Goal: Transaction & Acquisition: Book appointment/travel/reservation

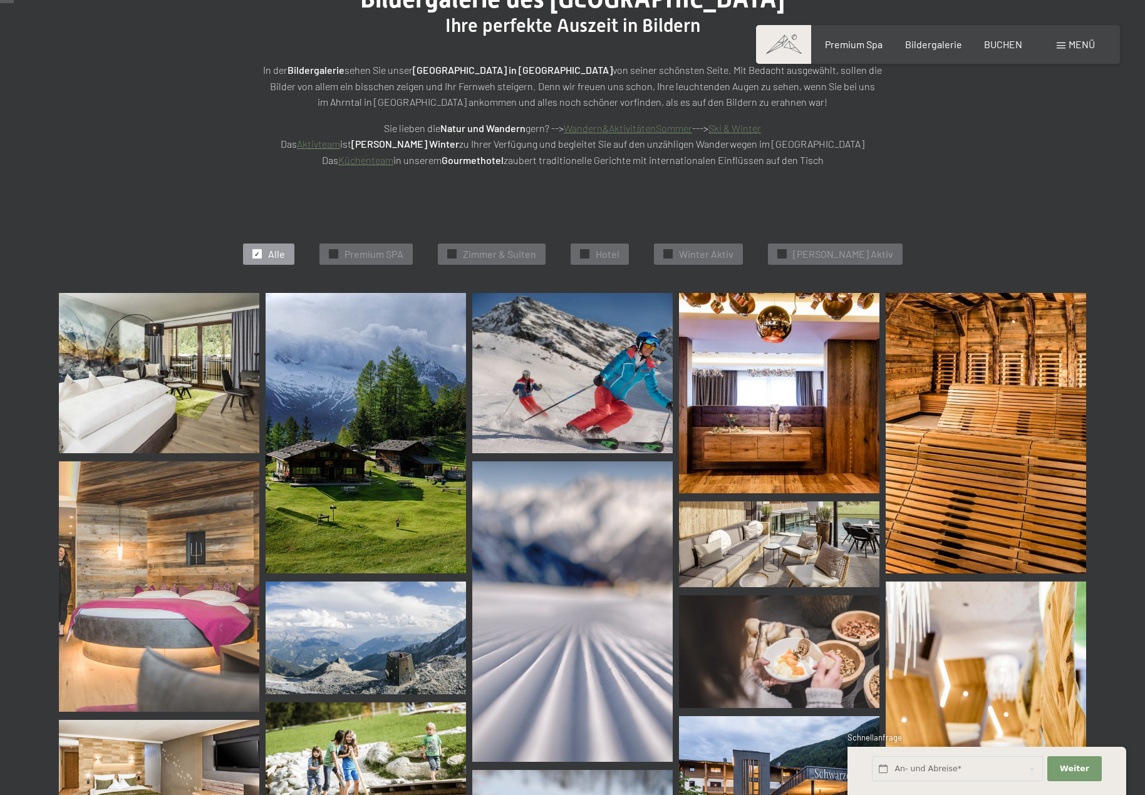
scroll to position [188, 0]
click at [834, 449] on img at bounding box center [779, 393] width 200 height 200
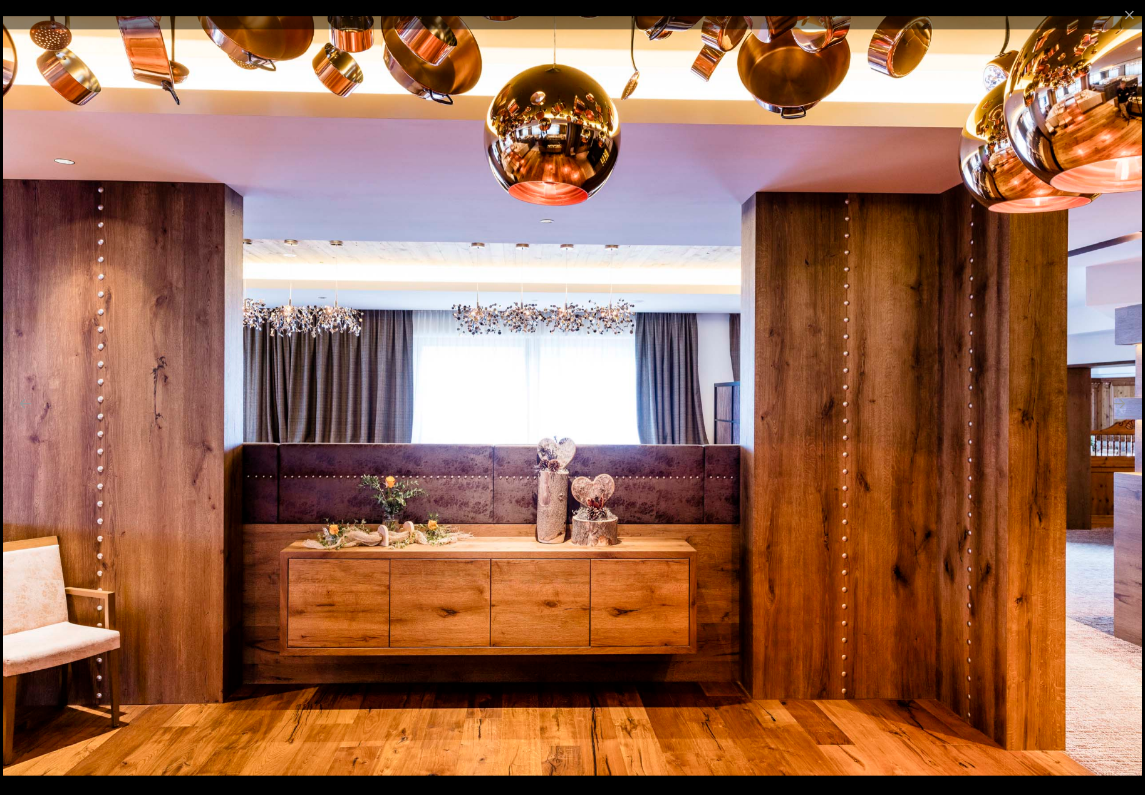
click at [1123, 421] on img at bounding box center [572, 395] width 1138 height 759
click at [897, 448] on img at bounding box center [572, 395] width 1138 height 759
click at [1121, 410] on button "Next slide" at bounding box center [1119, 403] width 26 height 24
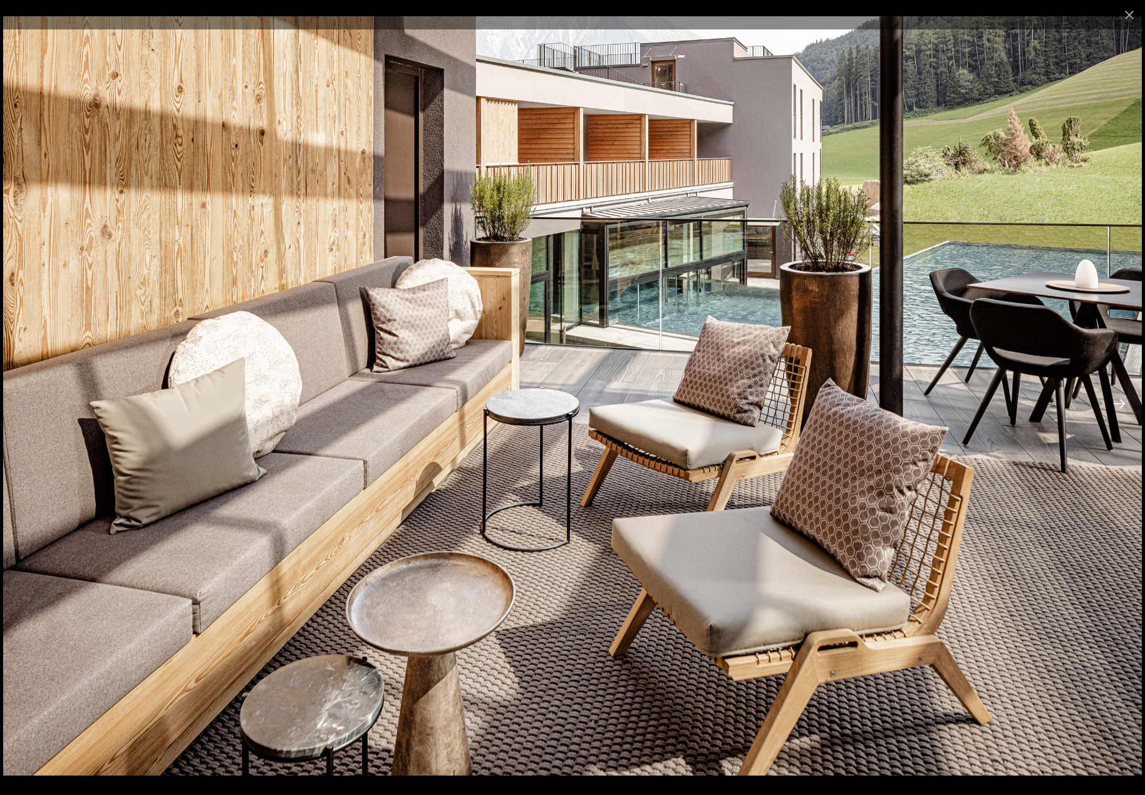
click at [1119, 406] on button "Next slide" at bounding box center [1119, 403] width 26 height 24
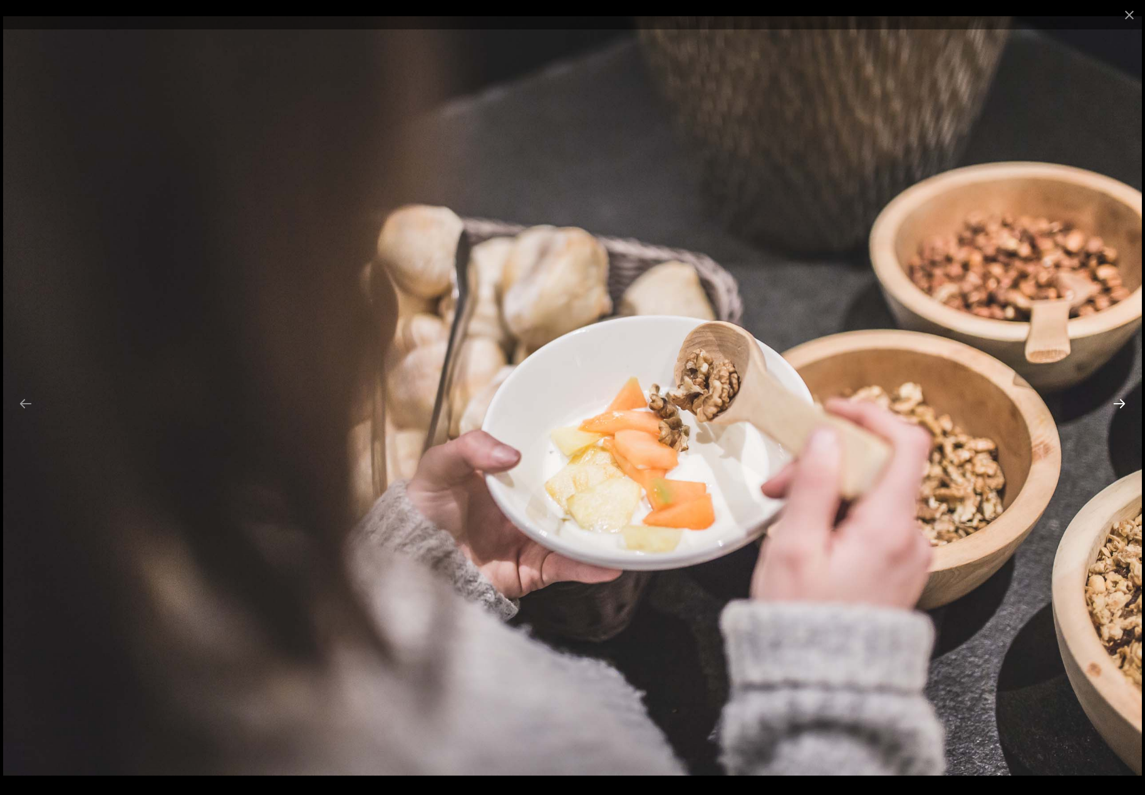
click at [1119, 406] on button "Next slide" at bounding box center [1119, 403] width 26 height 24
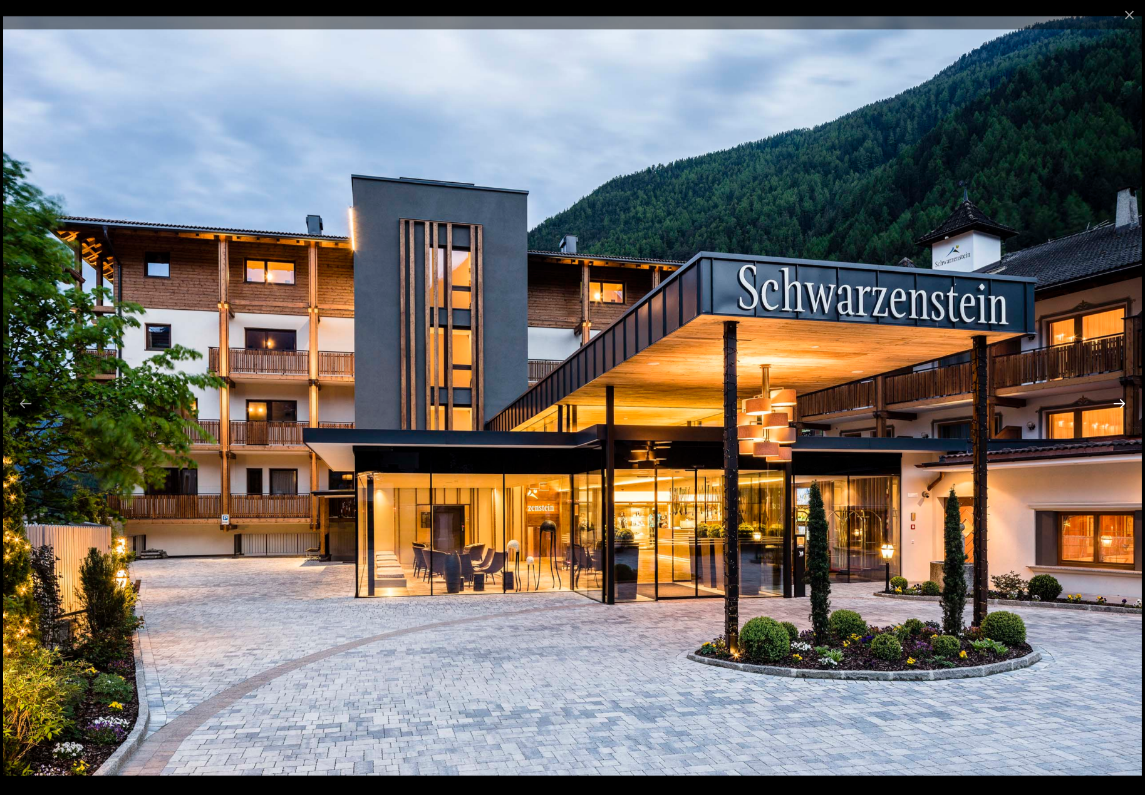
click at [1119, 406] on button "Next slide" at bounding box center [1119, 403] width 26 height 24
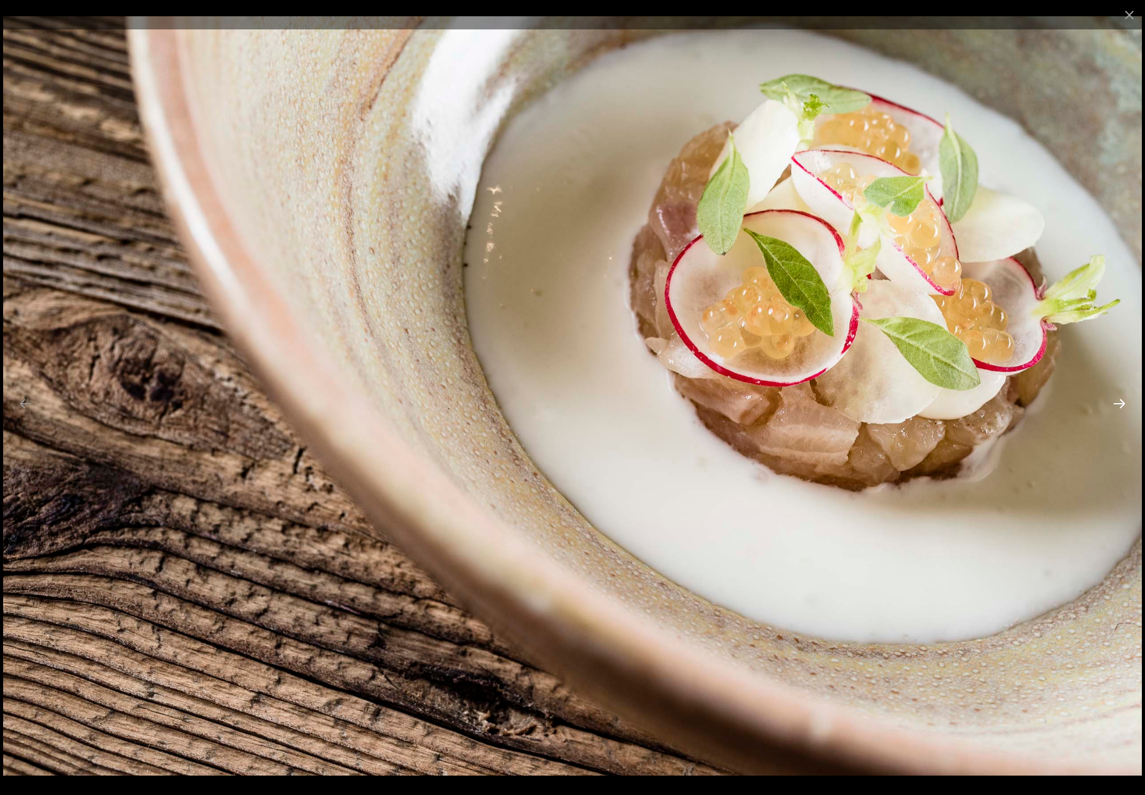
click at [1119, 406] on button "Next slide" at bounding box center [1119, 403] width 26 height 24
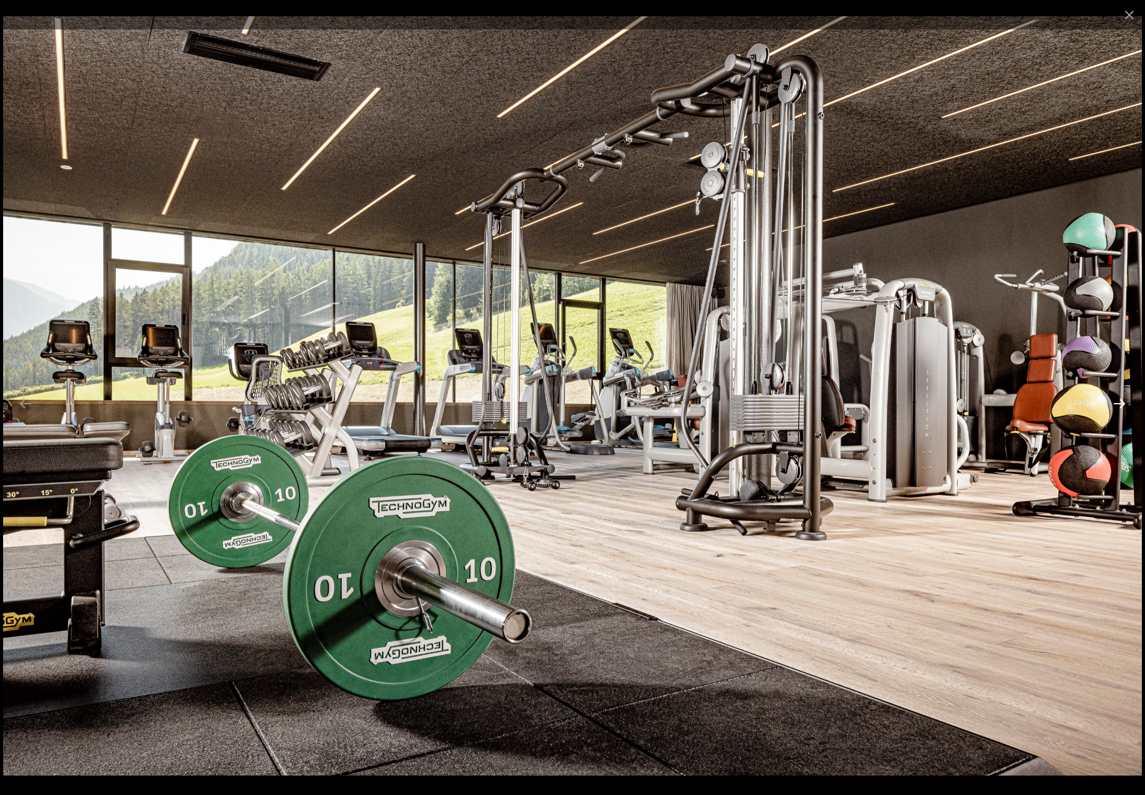
click at [1119, 406] on button "Next slide" at bounding box center [1119, 403] width 26 height 24
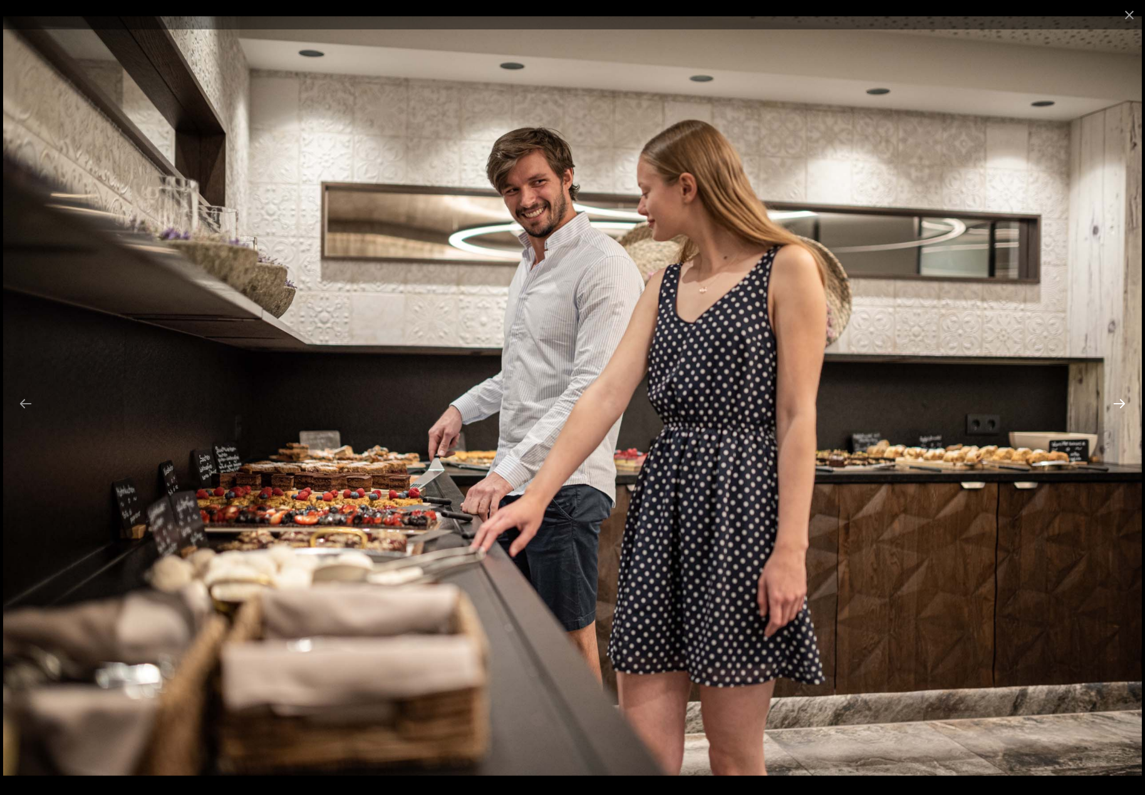
click at [1119, 406] on button "Next slide" at bounding box center [1119, 403] width 26 height 24
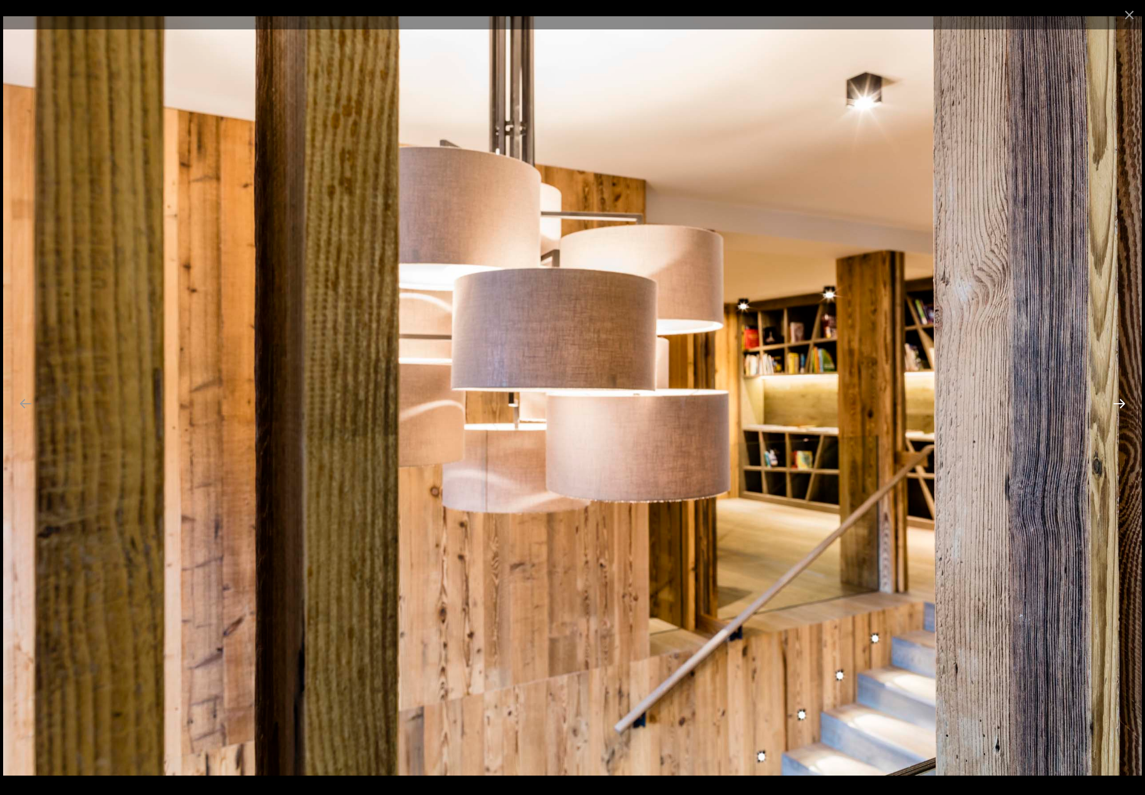
click at [1119, 406] on button "Next slide" at bounding box center [1119, 403] width 26 height 24
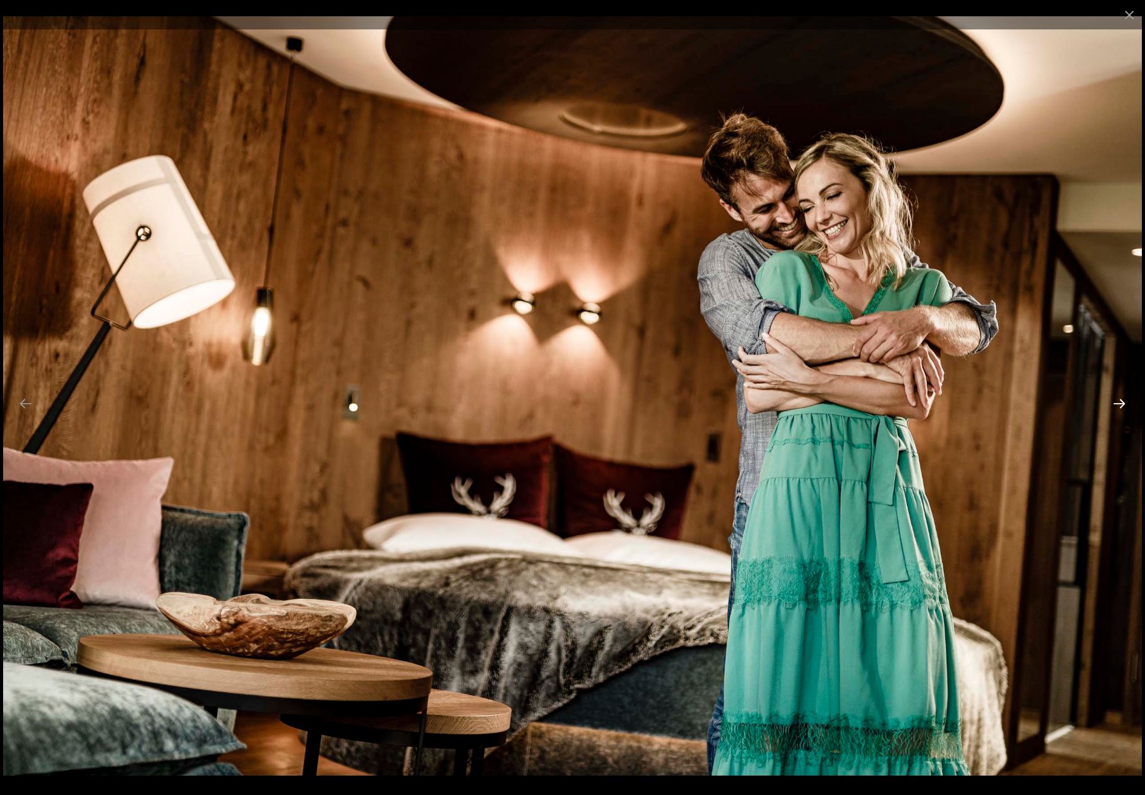
click at [1119, 406] on button "Next slide" at bounding box center [1119, 403] width 26 height 24
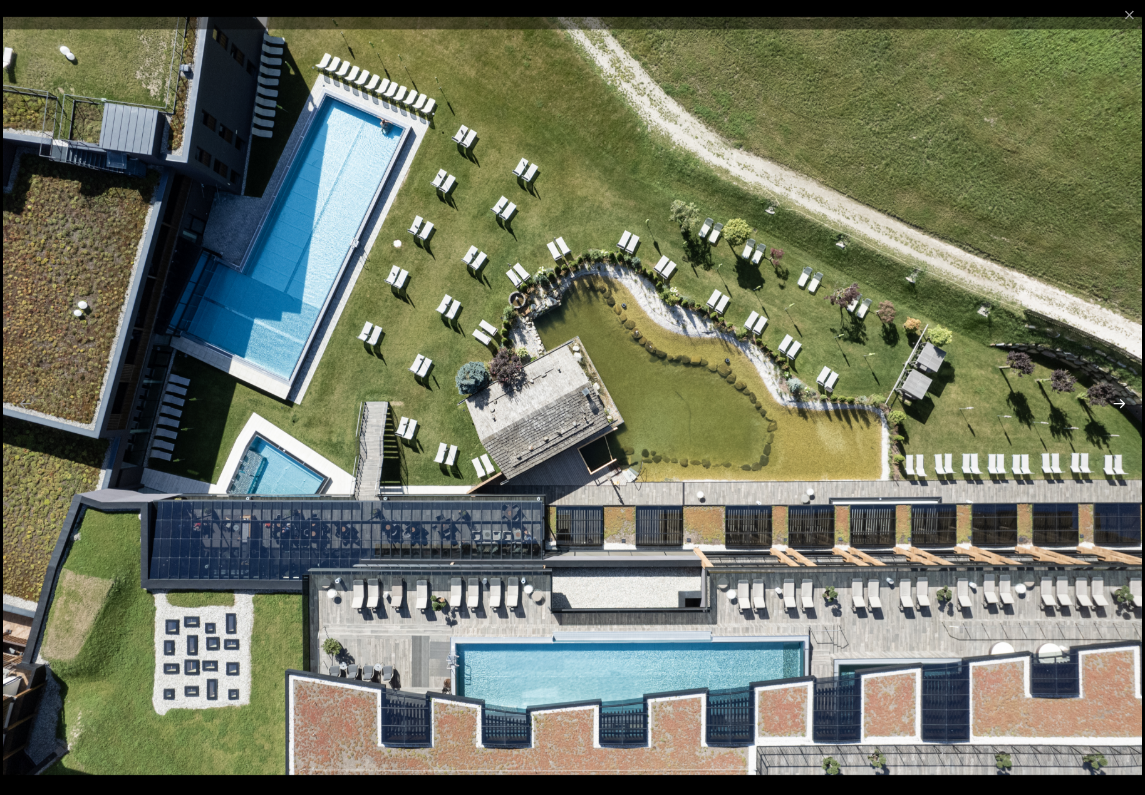
click at [1119, 406] on button "Next slide" at bounding box center [1119, 403] width 26 height 24
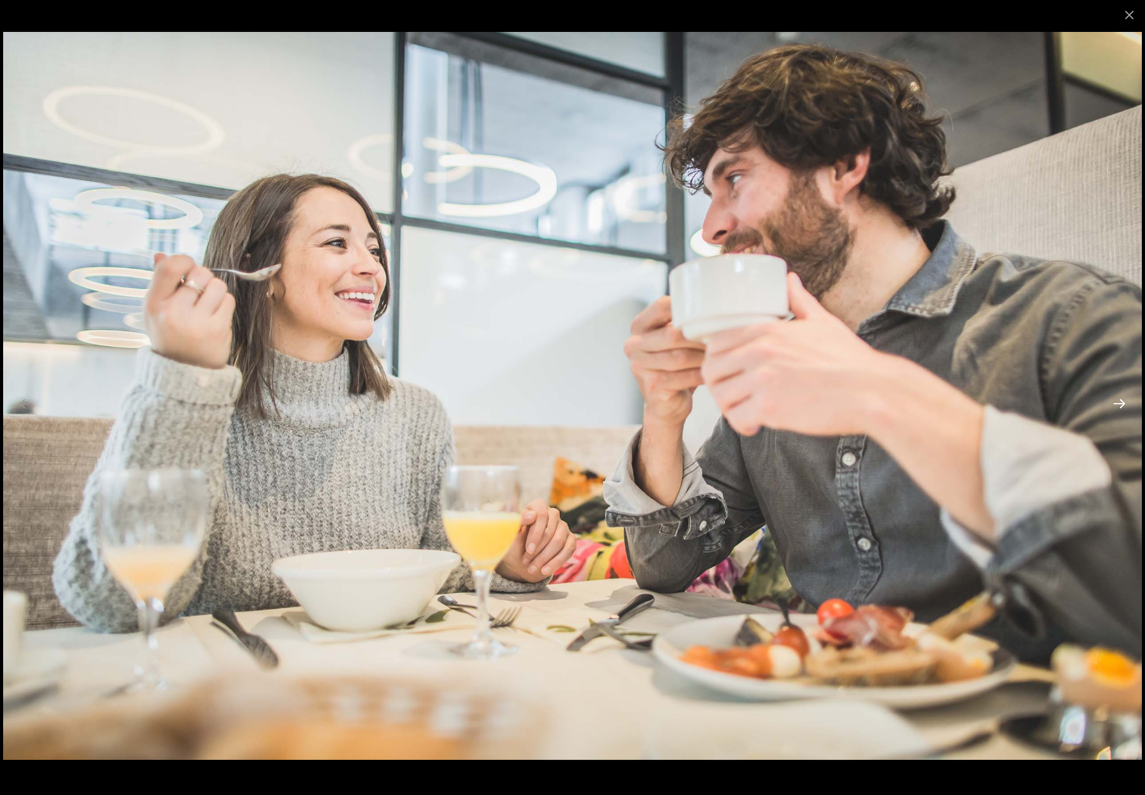
click at [1119, 406] on button "Next slide" at bounding box center [1119, 403] width 26 height 24
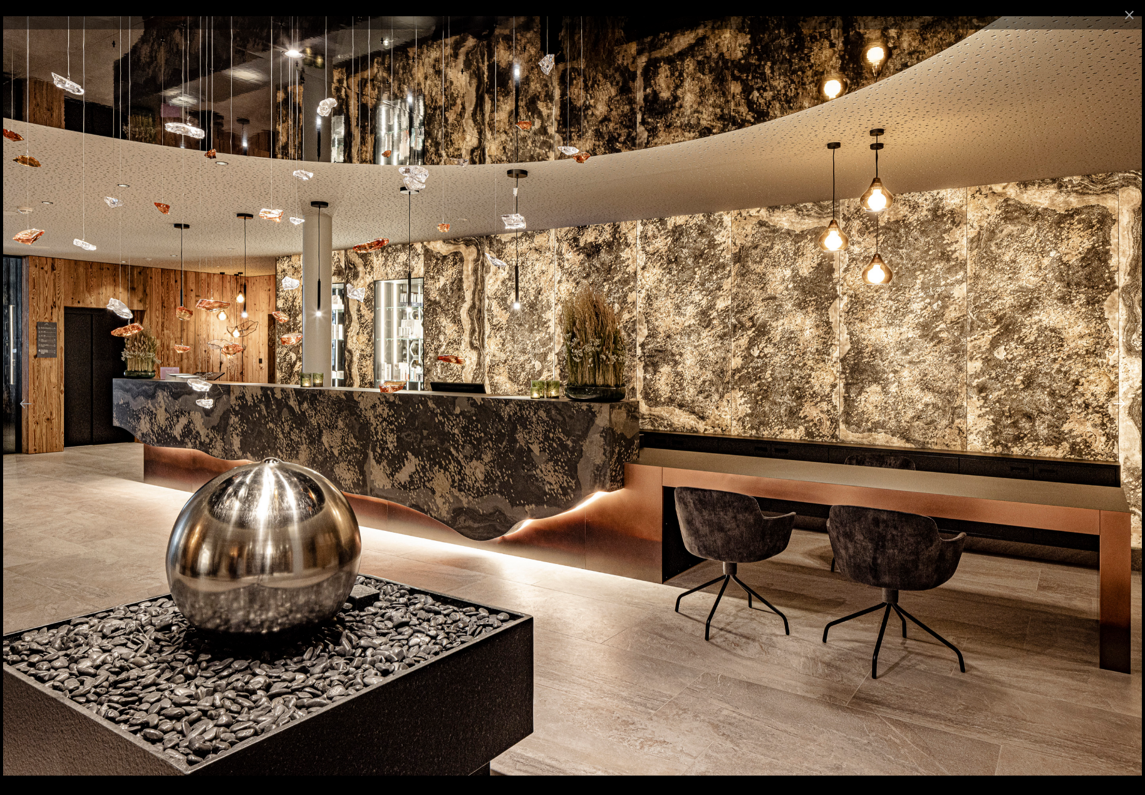
click at [1120, 403] on button "Next slide" at bounding box center [1119, 403] width 26 height 24
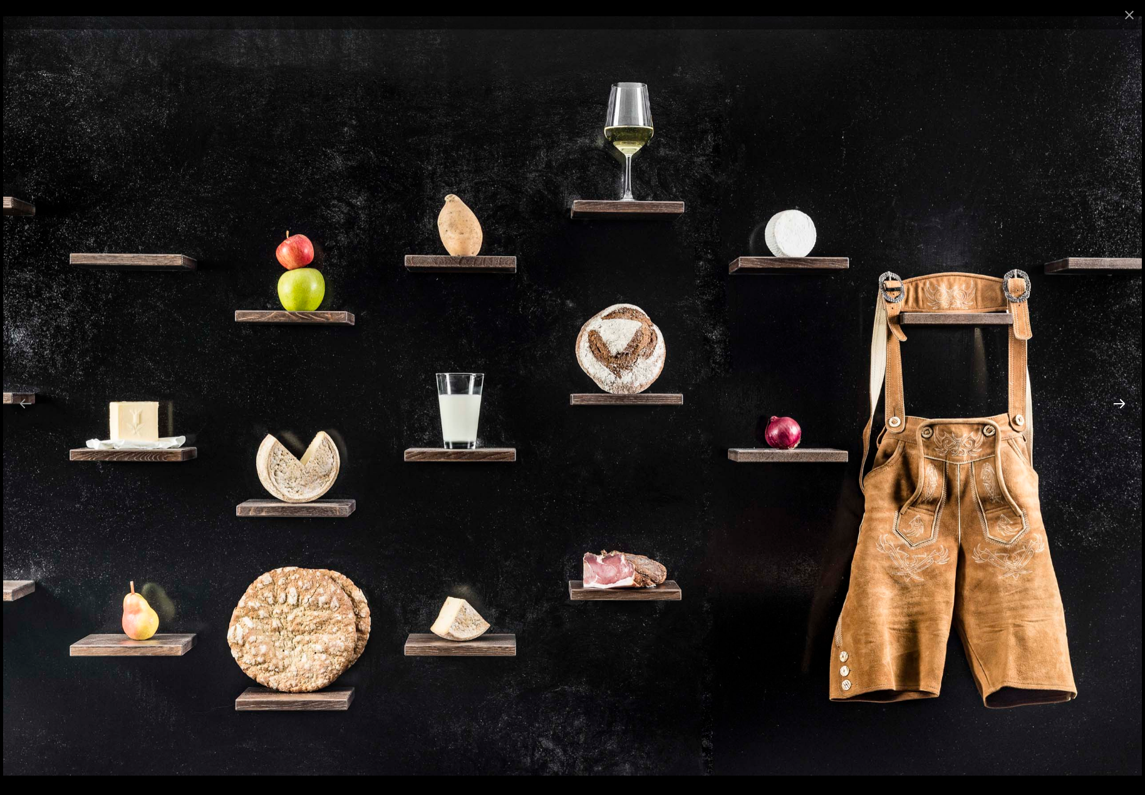
click at [1120, 403] on button "Next slide" at bounding box center [1119, 403] width 26 height 24
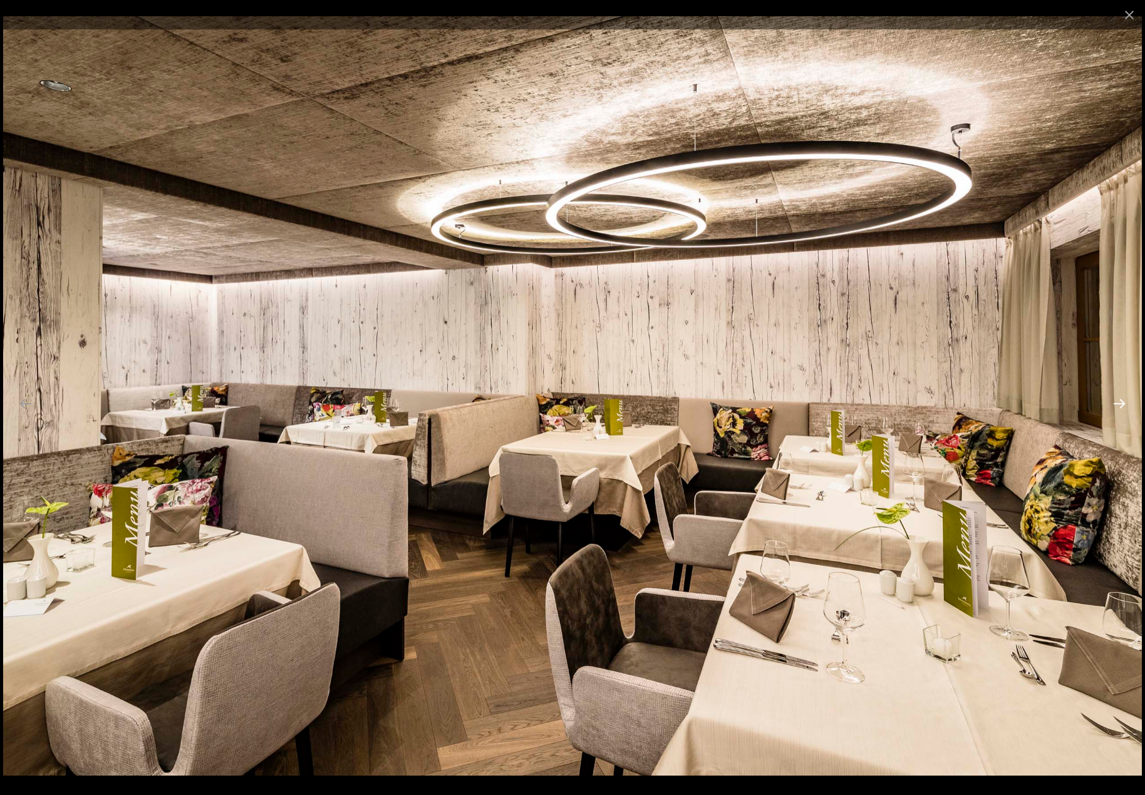
click at [1120, 403] on button "Next slide" at bounding box center [1119, 403] width 26 height 24
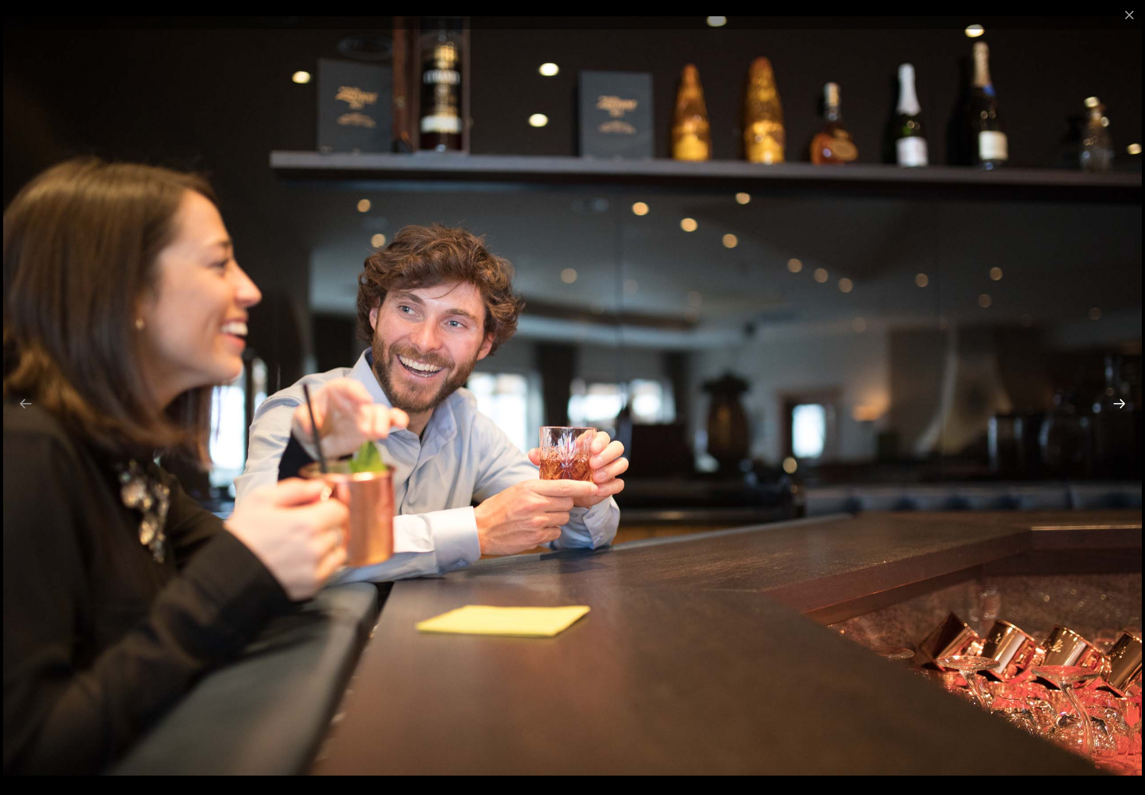
click at [1120, 403] on button "Next slide" at bounding box center [1119, 403] width 26 height 24
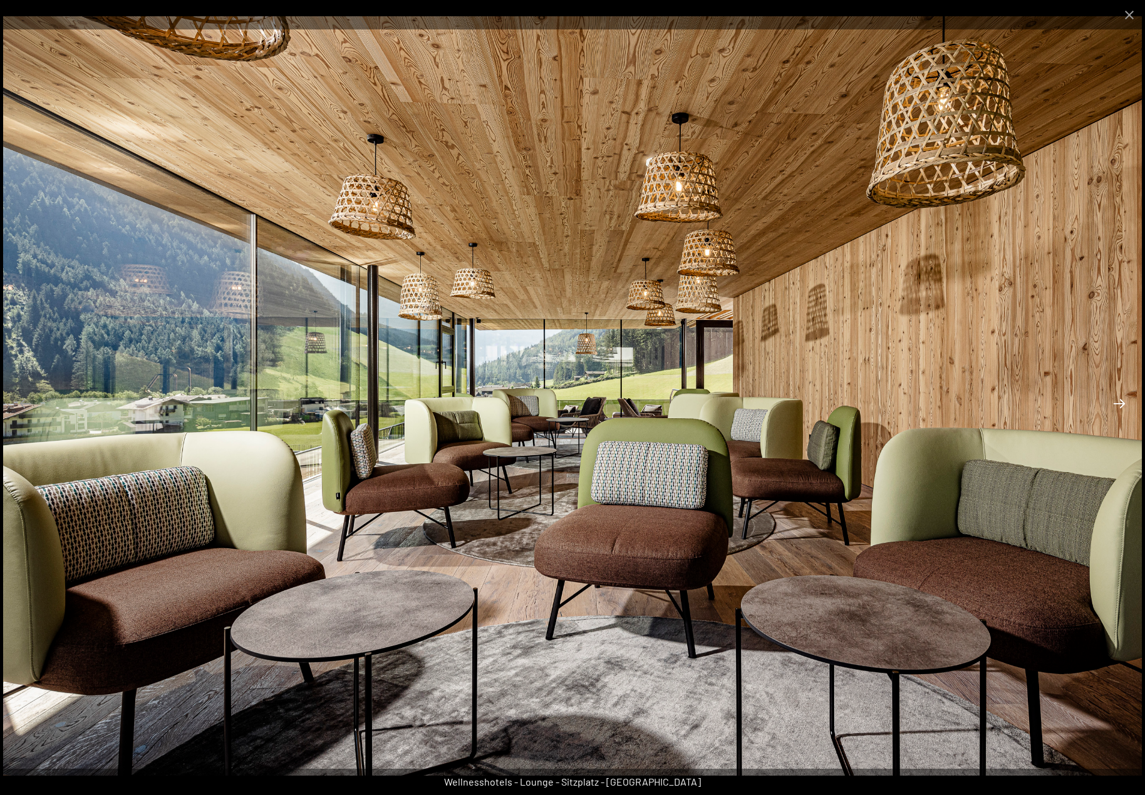
click at [1120, 403] on button "Next slide" at bounding box center [1119, 403] width 26 height 24
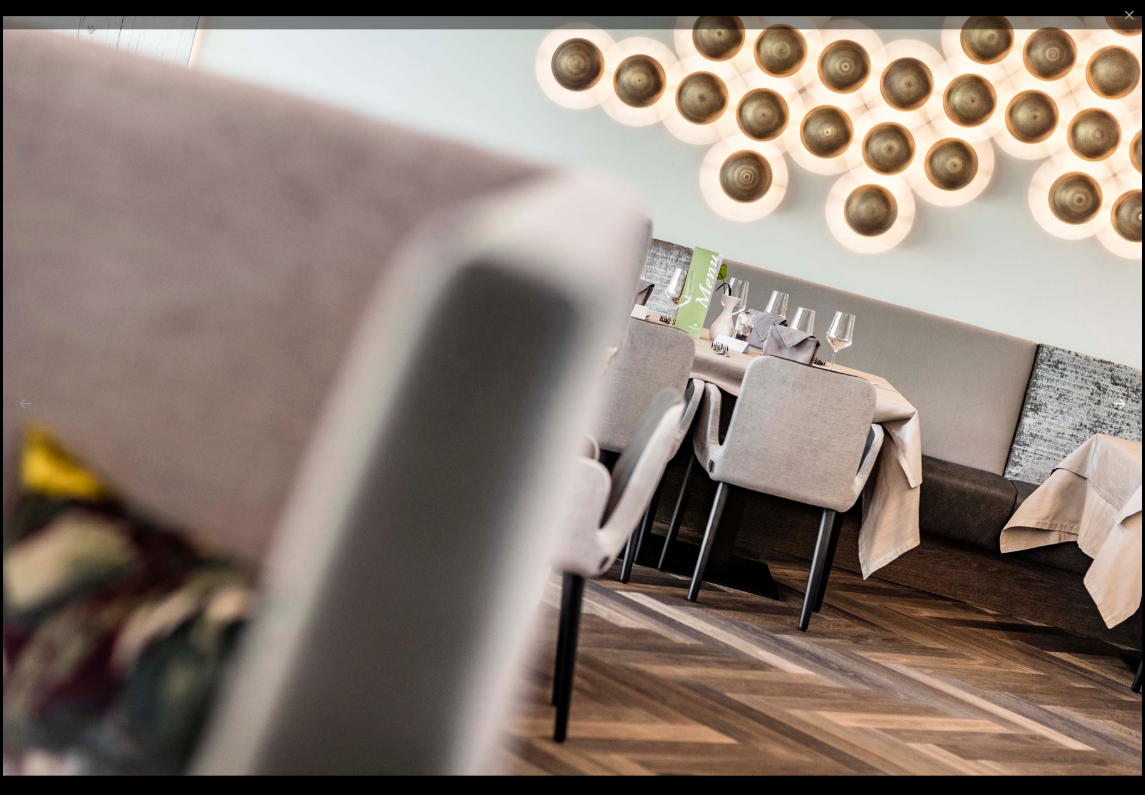
click at [1120, 403] on button "Next slide" at bounding box center [1119, 403] width 26 height 24
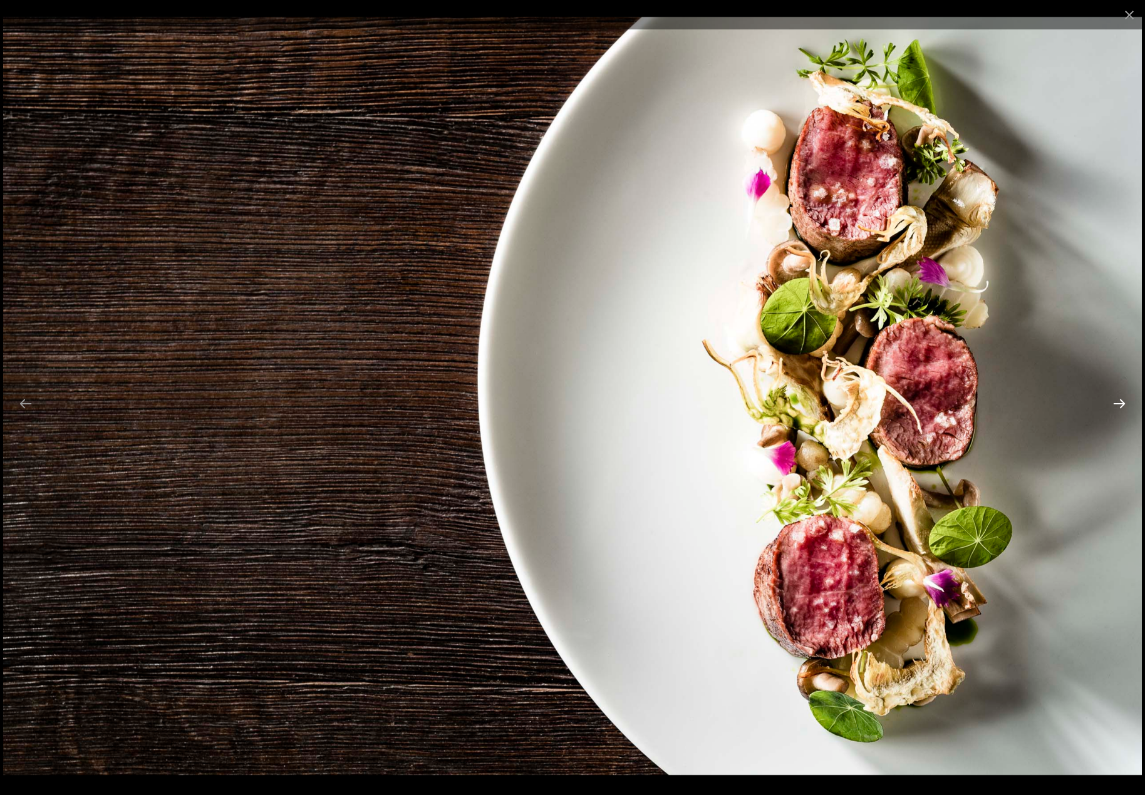
click at [1120, 403] on button "Next slide" at bounding box center [1119, 403] width 26 height 24
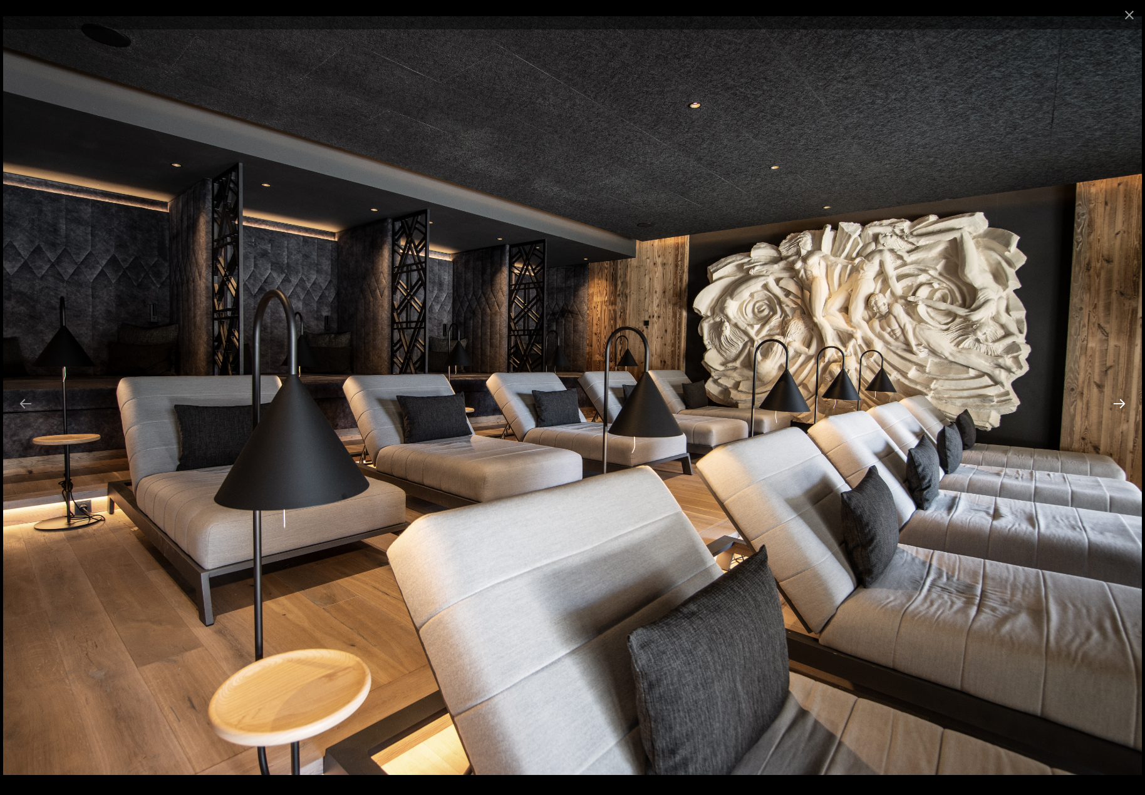
click at [1120, 403] on button "Next slide" at bounding box center [1119, 403] width 26 height 24
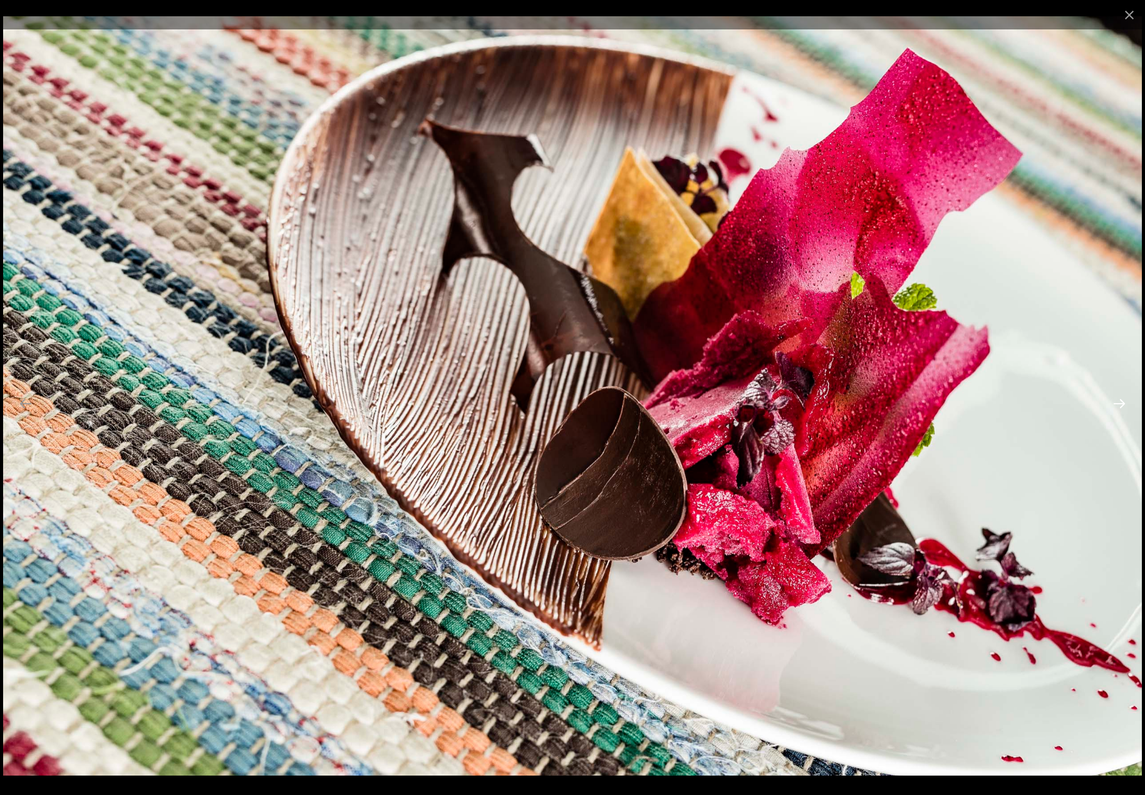
click at [1120, 403] on button "Next slide" at bounding box center [1119, 403] width 26 height 24
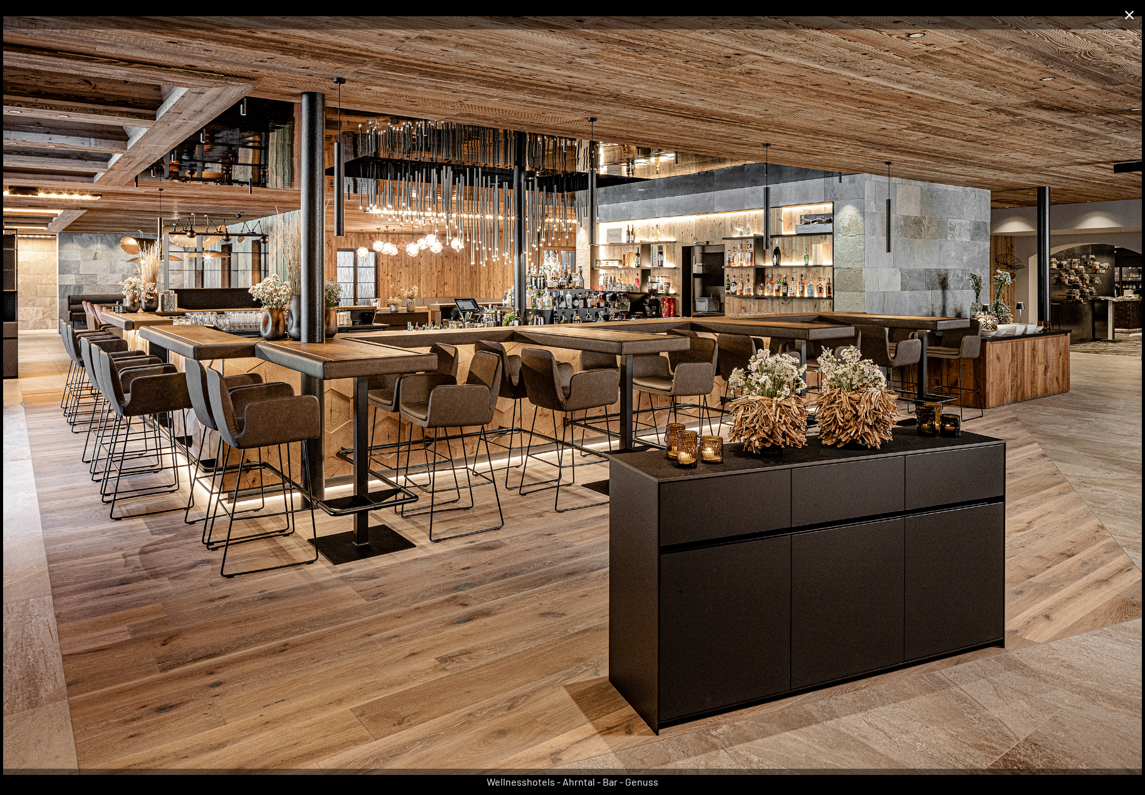
click at [1128, 28] on button "Close gallery" at bounding box center [1128, 14] width 31 height 29
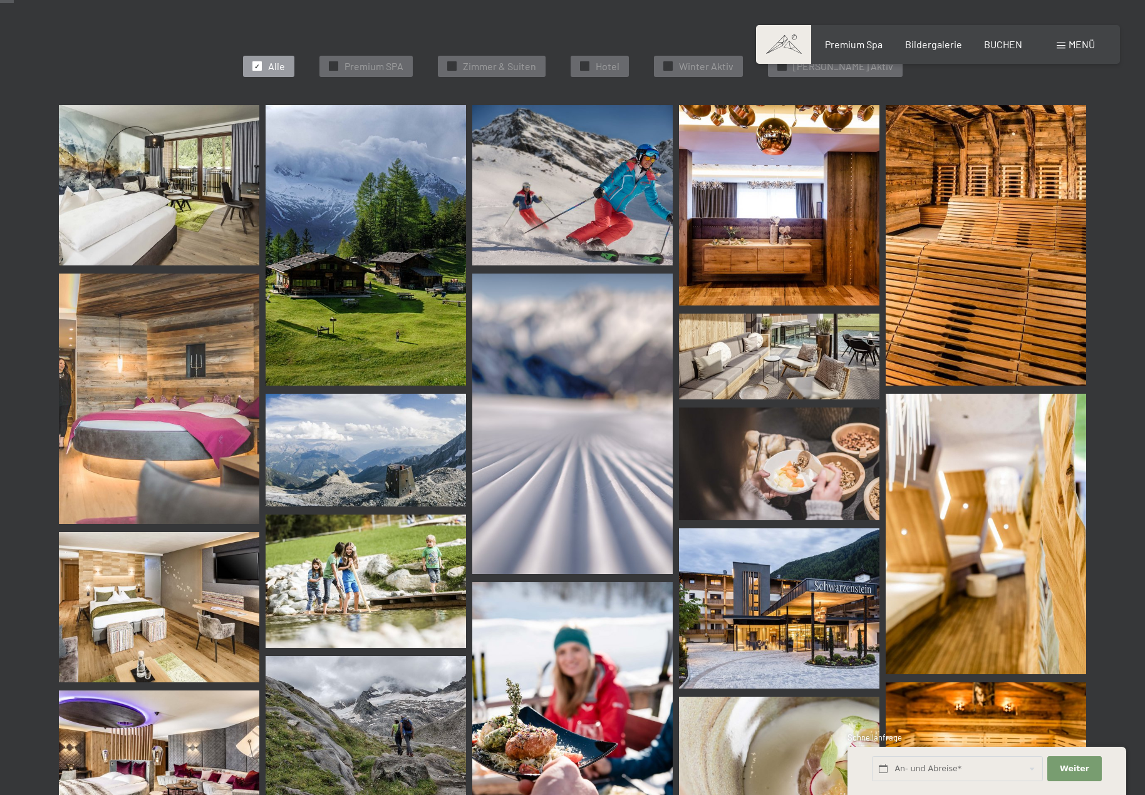
scroll to position [188, 0]
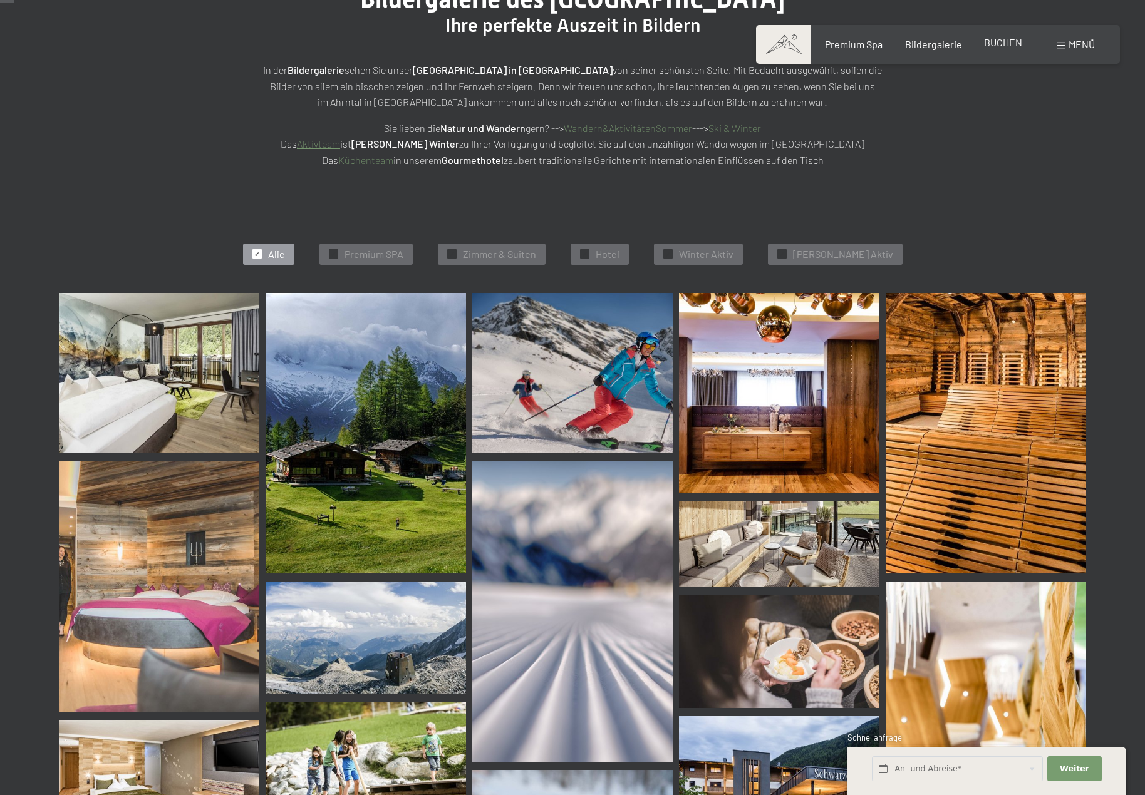
click at [994, 43] on span "BUCHEN" at bounding box center [1003, 42] width 38 height 12
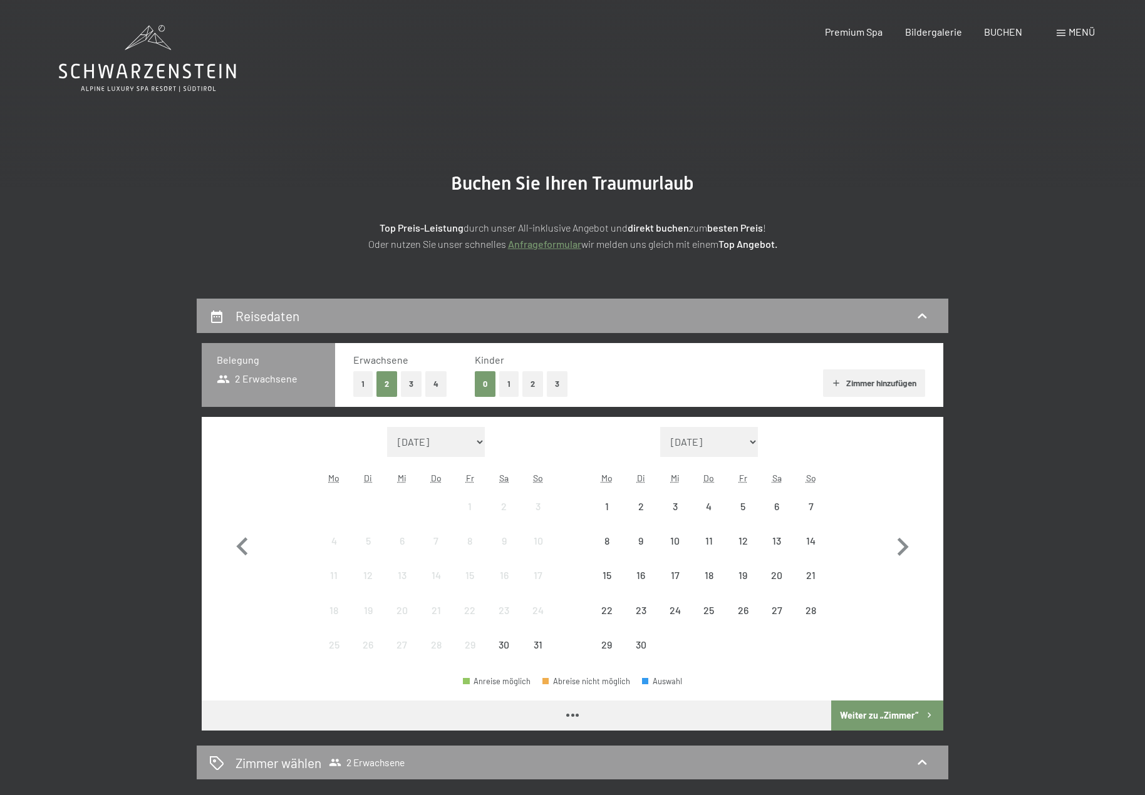
click at [548, 546] on div "10" at bounding box center [537, 551] width 31 height 31
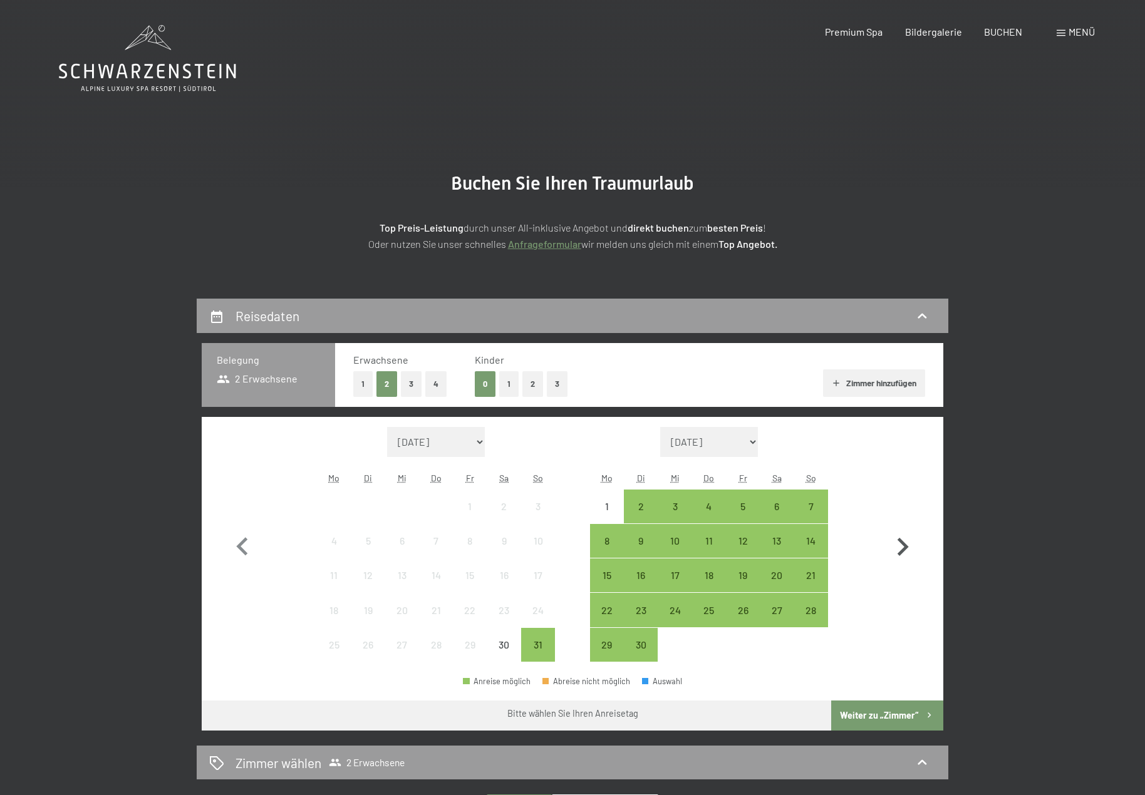
click at [904, 538] on icon "button" at bounding box center [902, 547] width 36 height 36
select select "2025-09-01"
select select "2025-10-01"
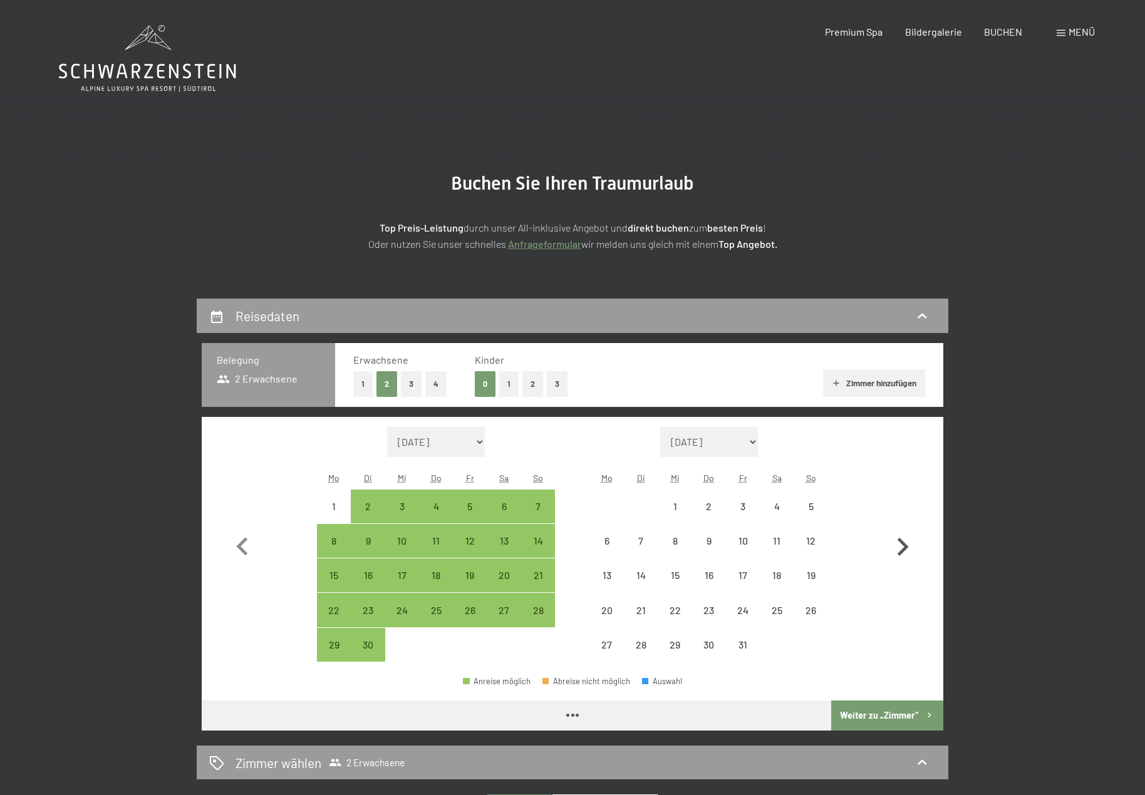
select select "2025-09-01"
select select "2025-10-01"
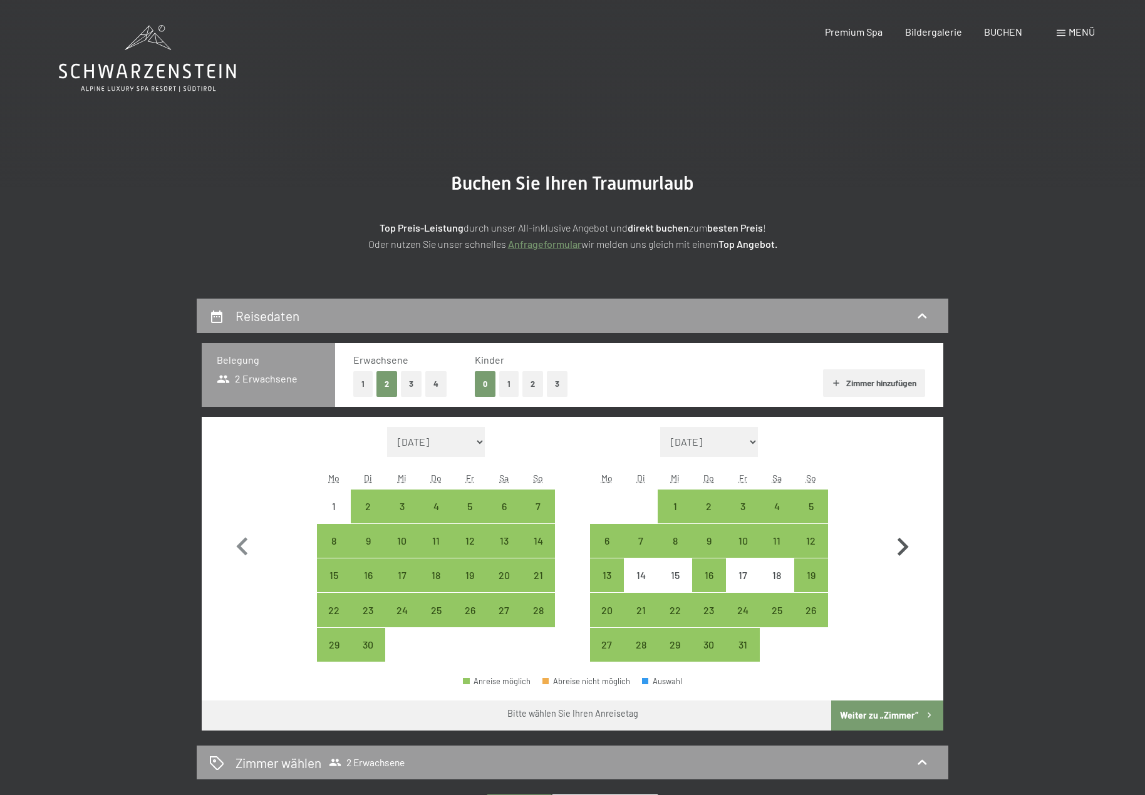
click at [905, 549] on icon "button" at bounding box center [902, 547] width 11 height 18
select select "2025-10-01"
select select "2025-11-01"
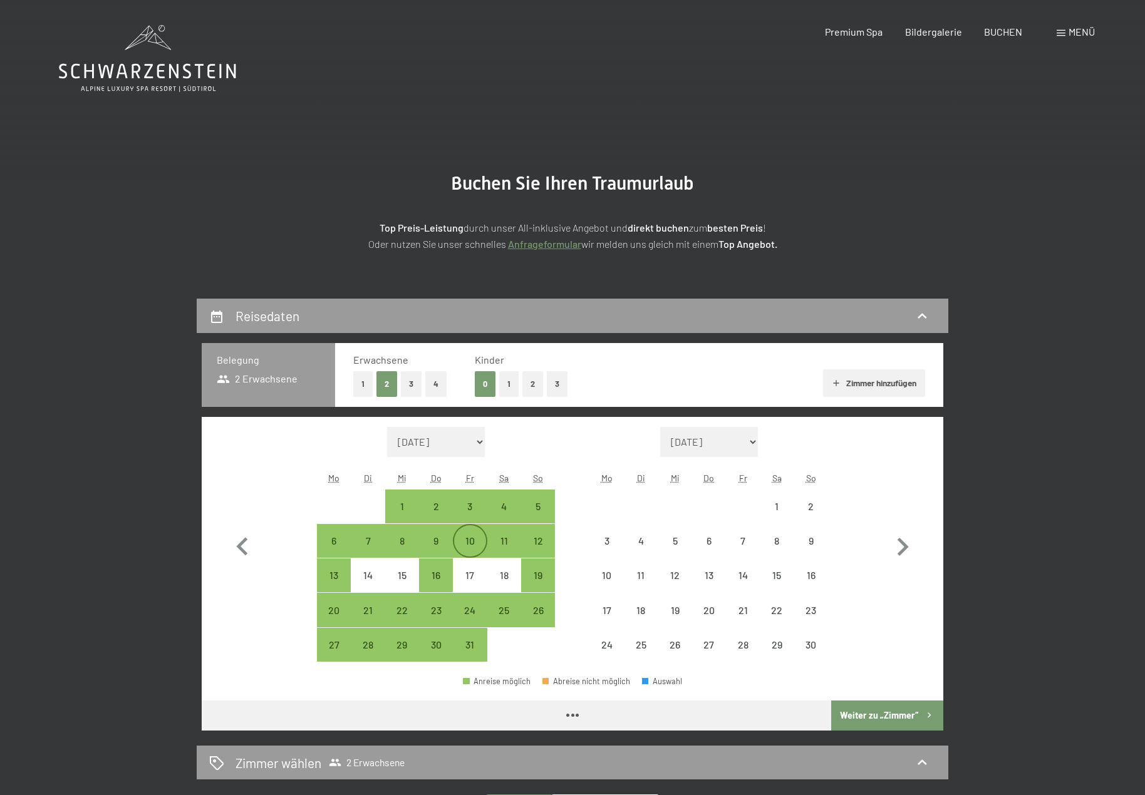
select select "2025-10-01"
select select "2025-11-01"
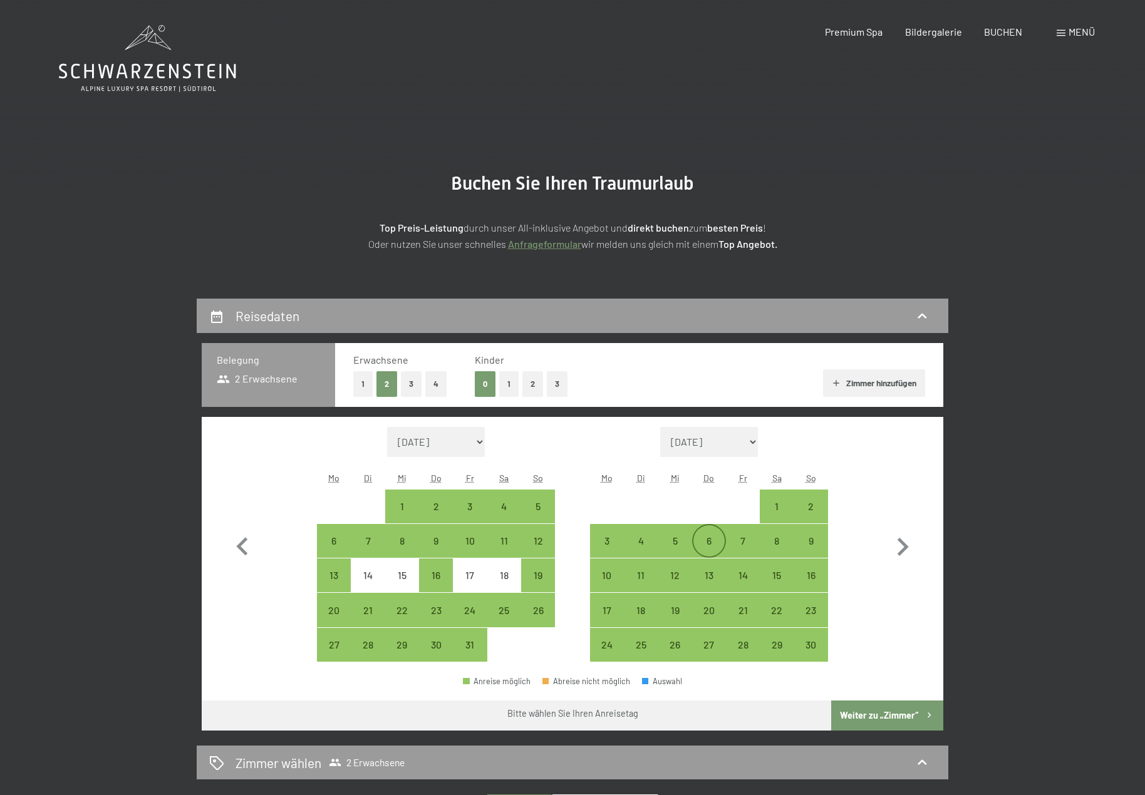
click at [709, 537] on div "6" at bounding box center [708, 551] width 31 height 31
select select "2025-10-01"
select select "2025-11-01"
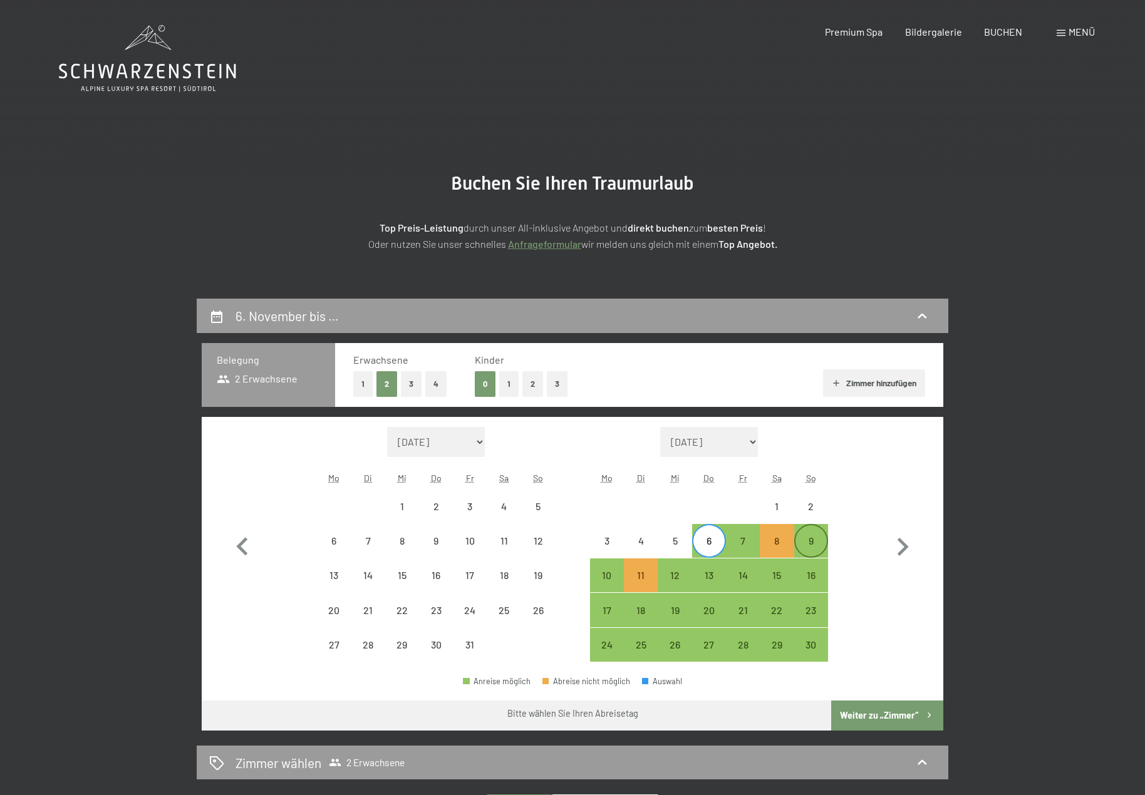
click at [800, 544] on div "9" at bounding box center [810, 551] width 31 height 31
select select "2025-10-01"
select select "2025-11-01"
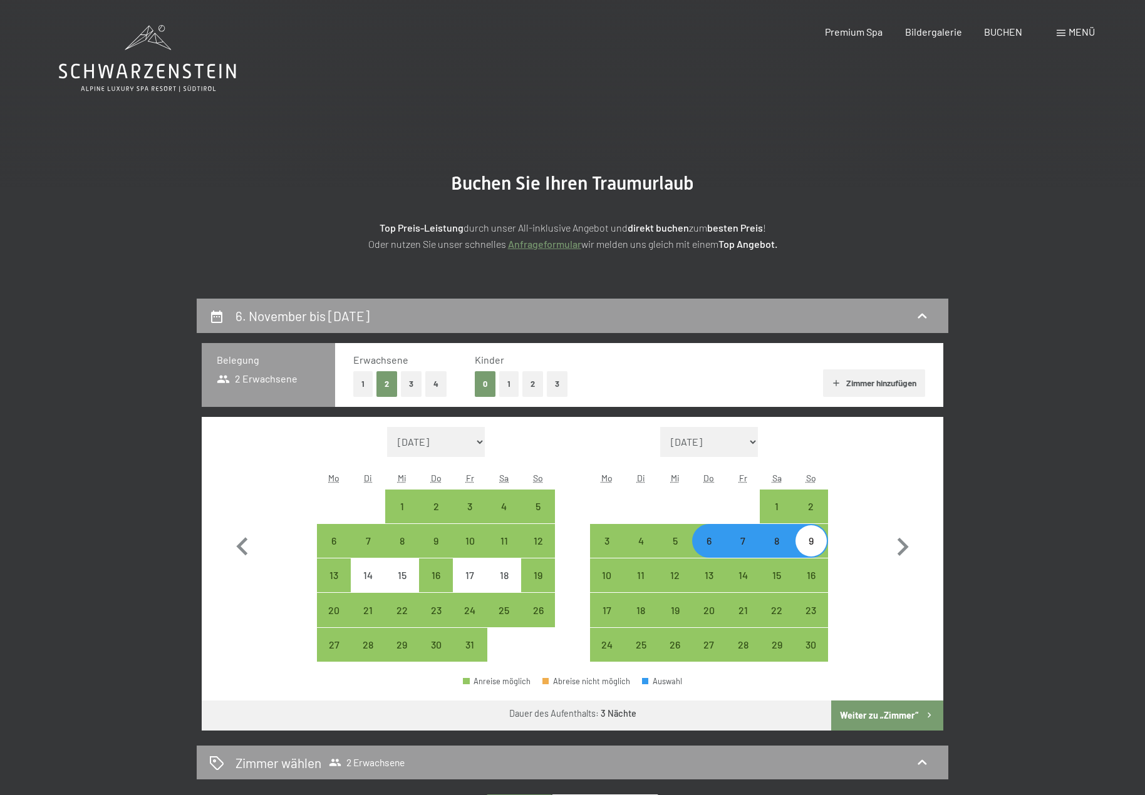
click at [882, 713] on button "Weiter zu „Zimmer“" at bounding box center [887, 716] width 112 height 30
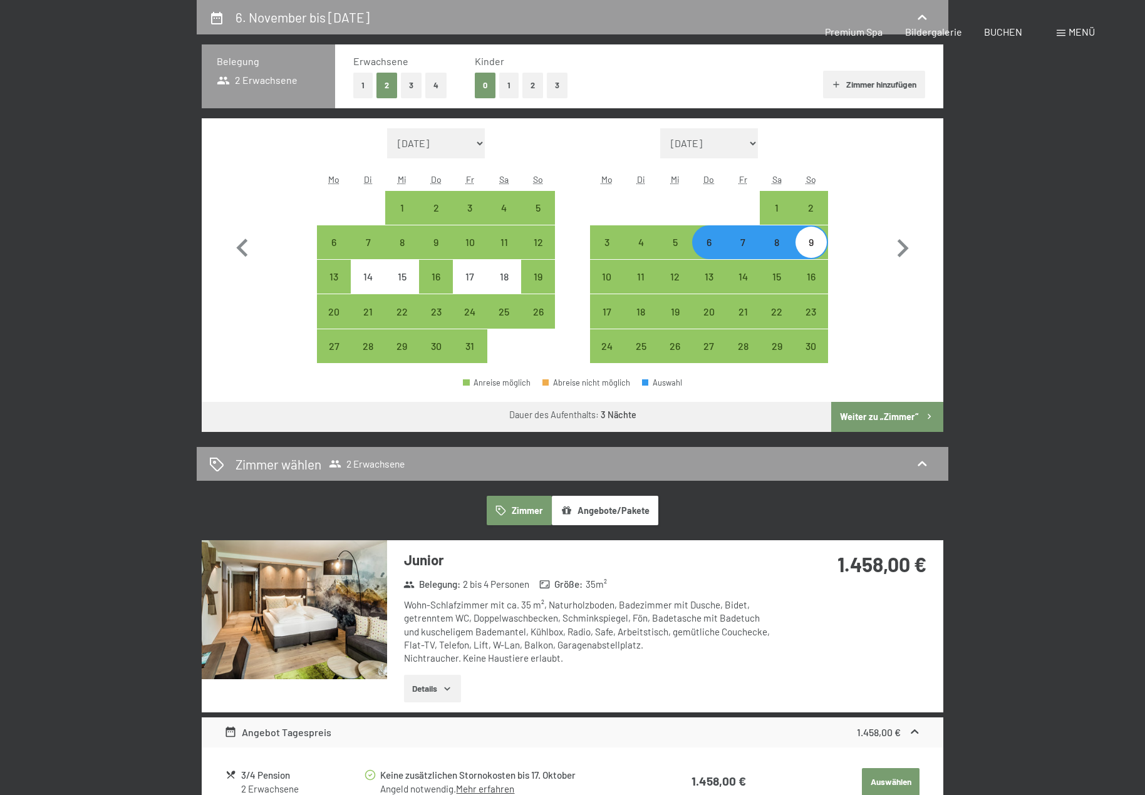
select select "2025-10-01"
select select "2025-11-01"
